Goal: Find specific page/section: Find specific page/section

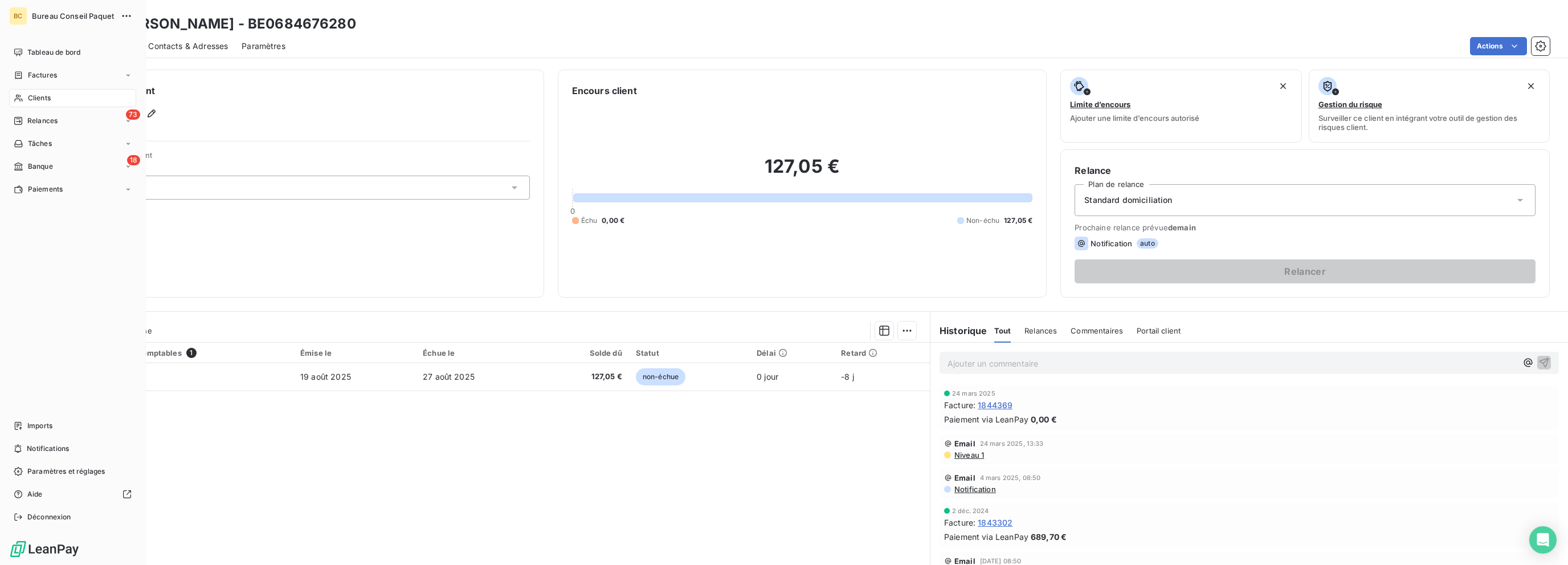
click at [39, 97] on span "Clients" at bounding box center [39, 97] width 23 height 10
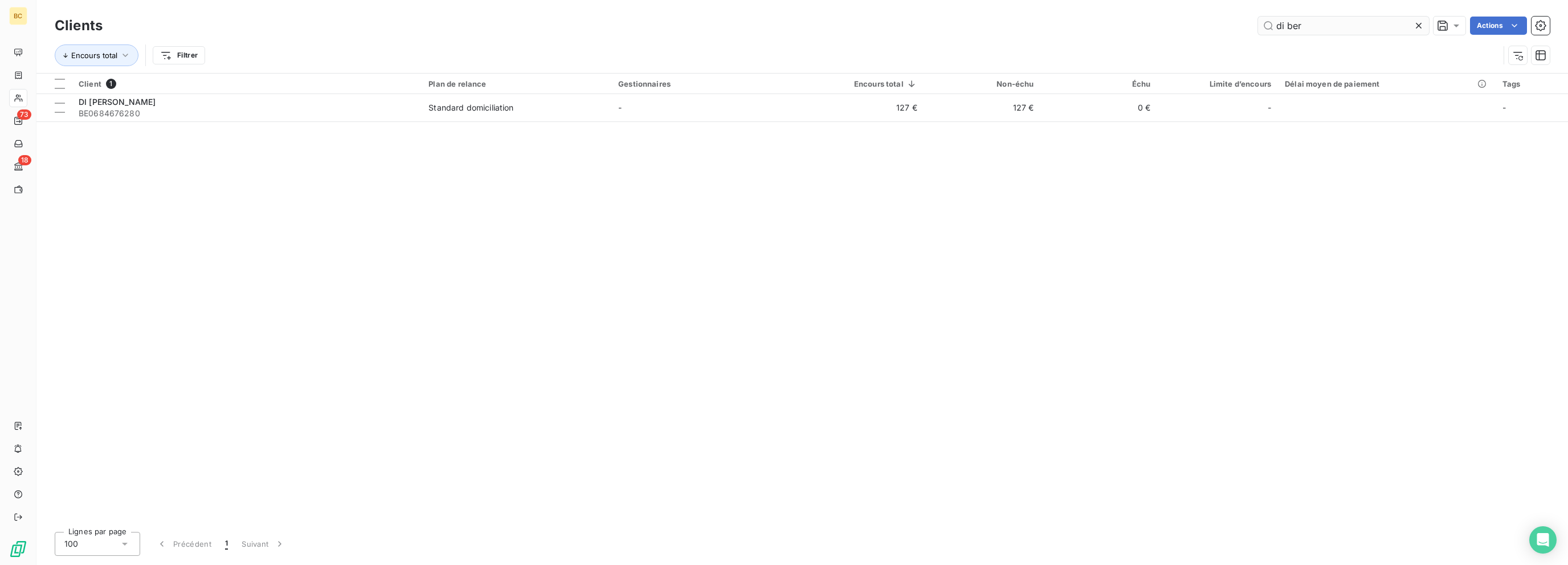
drag, startPoint x: 1353, startPoint y: 26, endPoint x: 1263, endPoint y: 32, distance: 90.2
click at [1163, 37] on div "Clients di ber Actions Encours total Filtrer" at bounding box center [803, 43] width 1495 height 59
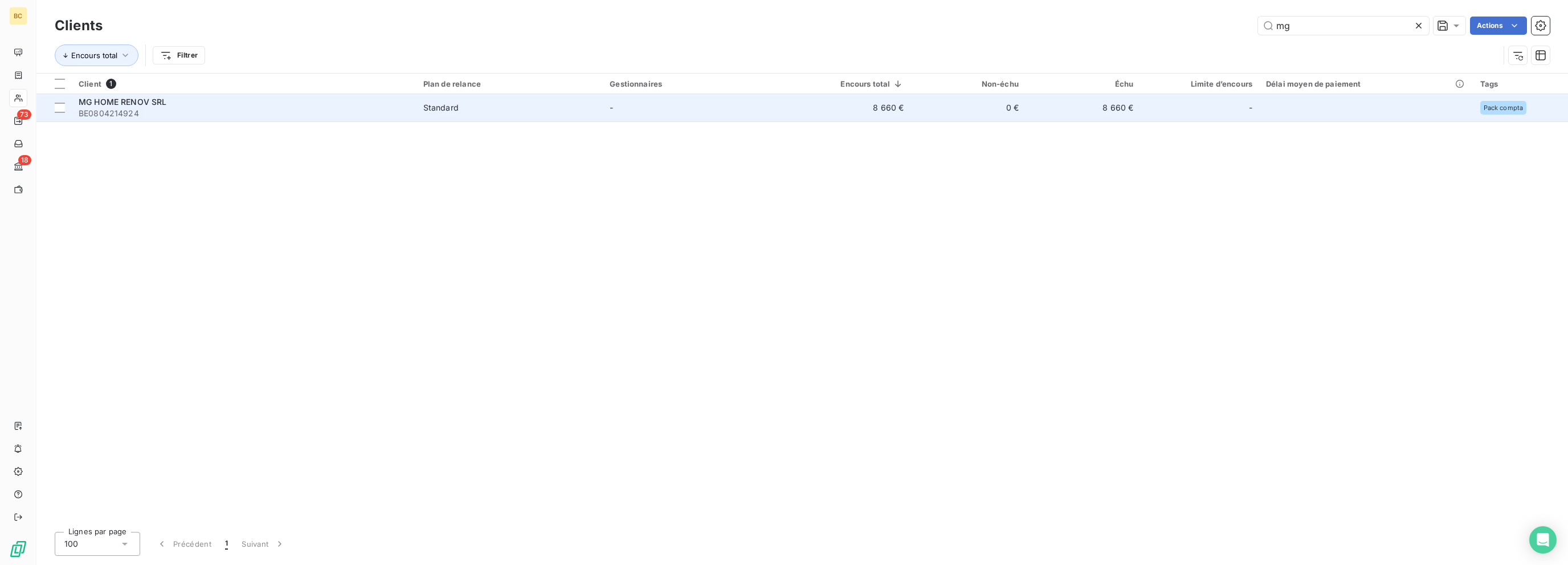
type input "mg"
click at [172, 103] on div "MG HOME RENOV SRL" at bounding box center [244, 101] width 331 height 11
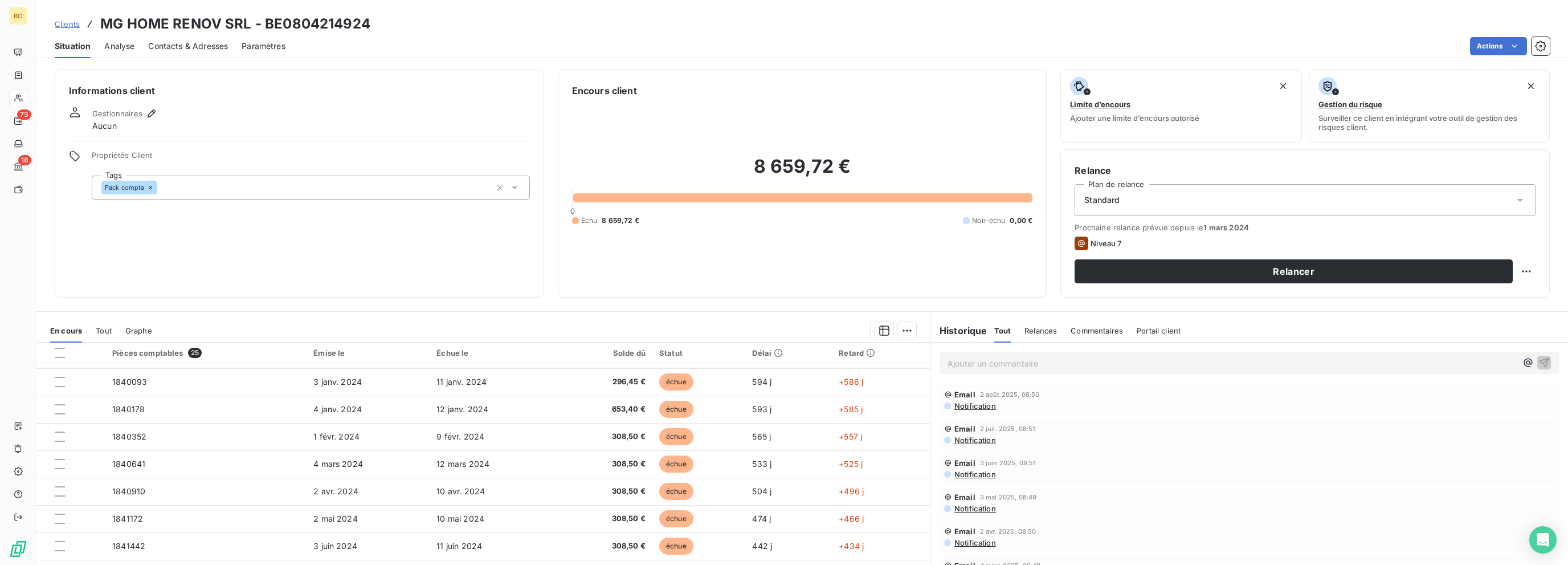
scroll to position [86, 0]
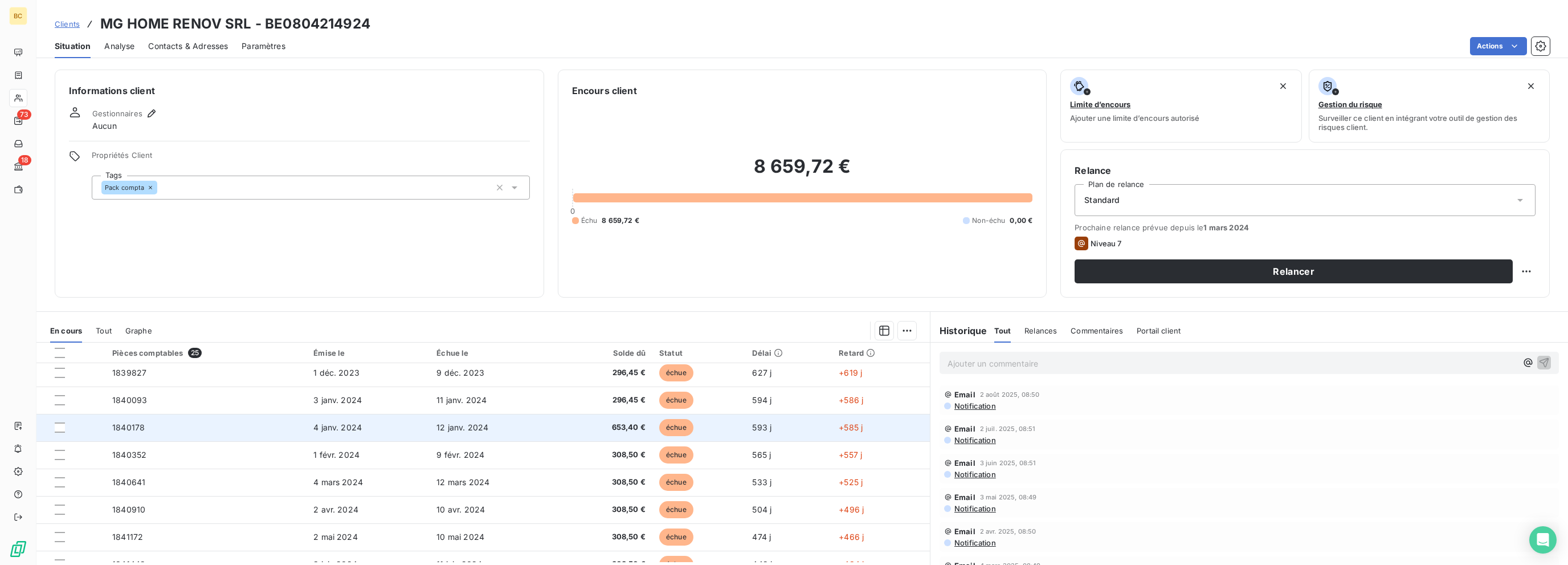
click at [451, 428] on span "12 janv. 2024" at bounding box center [462, 427] width 52 height 10
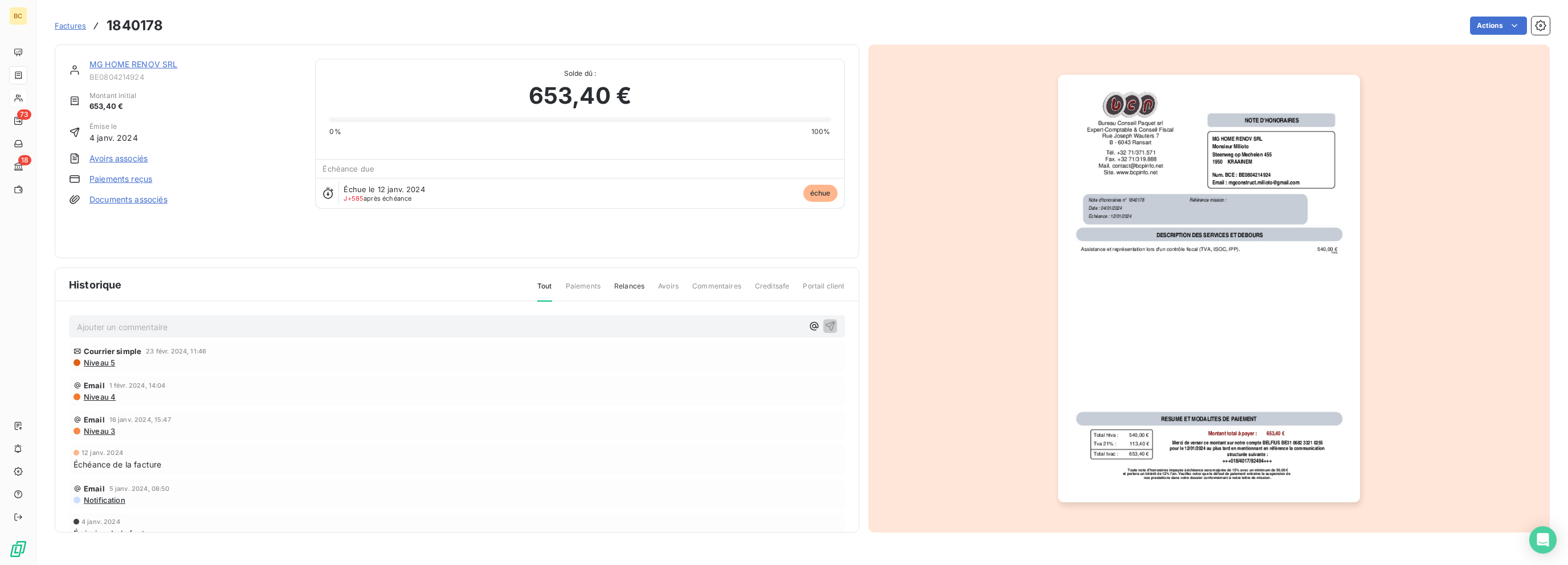
click at [173, 63] on link "MG HOME RENOV SRL" at bounding box center [133, 64] width 88 height 10
